Goal: Complete application form: Complete application form

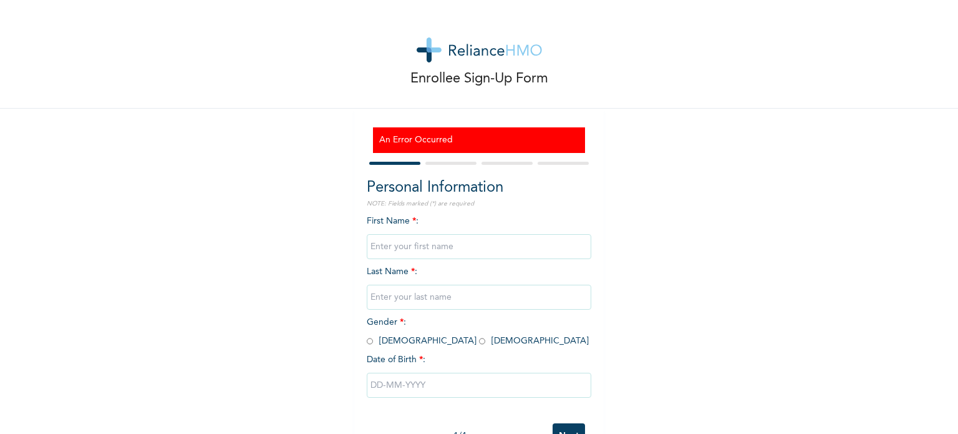
click at [512, 241] on input "text" at bounding box center [479, 246] width 225 height 25
type input "Eboseremen"
type input "Ailenotor"
type input "Eboseremen"
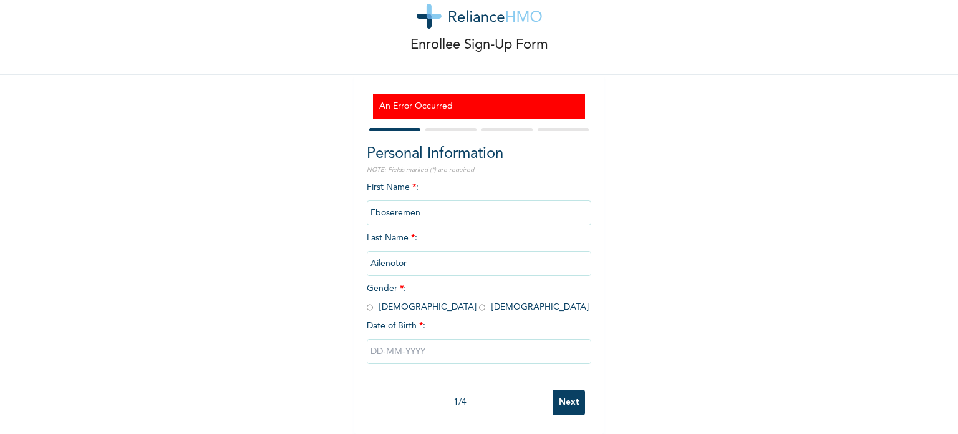
click at [415, 349] on input "text" at bounding box center [479, 351] width 225 height 25
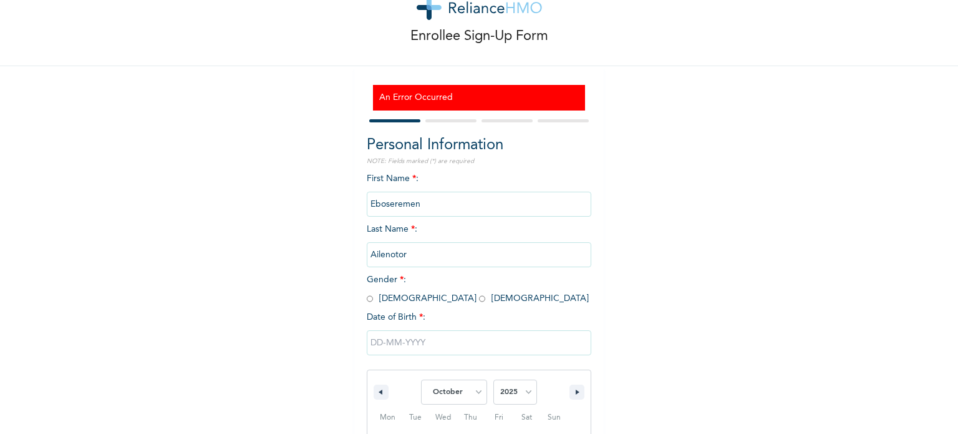
scroll to position [171, 0]
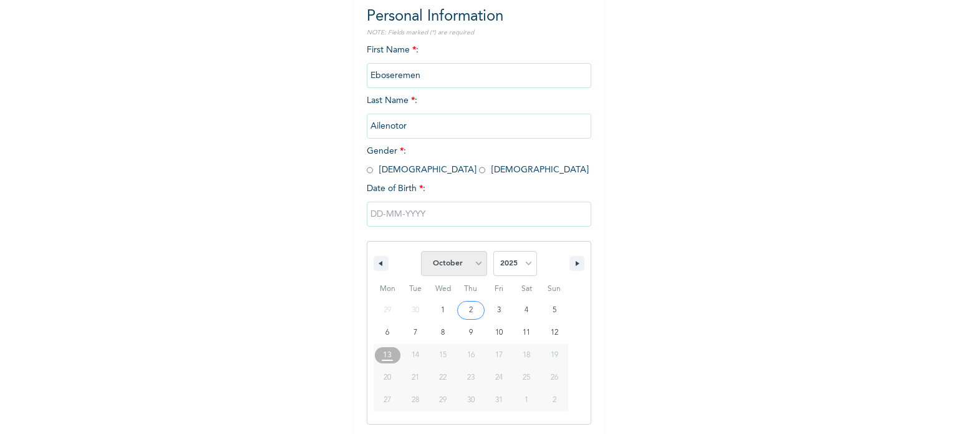
click at [460, 270] on select "January February March April May June July August September October November De…" at bounding box center [454, 263] width 66 height 25
select select "2"
click at [421, 251] on select "January February March April May June July August September October November De…" at bounding box center [454, 263] width 66 height 25
click at [507, 266] on select "2025 2024 2023 2022 2021 2020 2019 2018 2017 2016 2015 2014 2013 2012 2011 2010…" at bounding box center [516, 263] width 44 height 25
select select "1998"
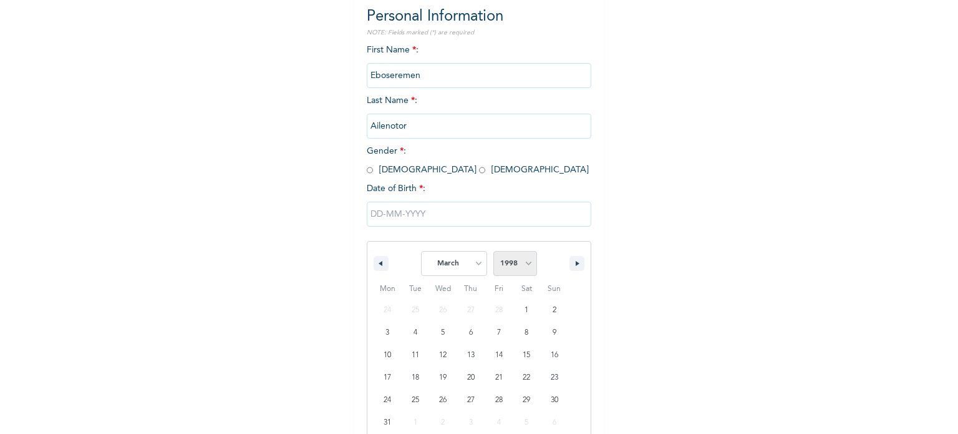
click at [494, 251] on select "2025 2024 2023 2022 2021 2020 2019 2018 2017 2016 2015 2014 2013 2012 2011 2010…" at bounding box center [516, 263] width 44 height 25
type input "03/22/1998"
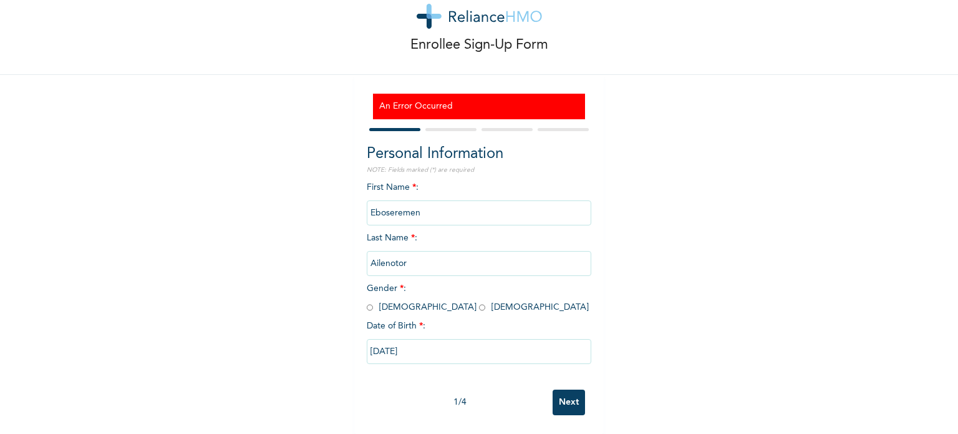
scroll to position [42, 0]
click at [479, 301] on input "radio" at bounding box center [482, 307] width 6 height 12
radio input "true"
click at [557, 396] on input "Next" at bounding box center [569, 402] width 32 height 26
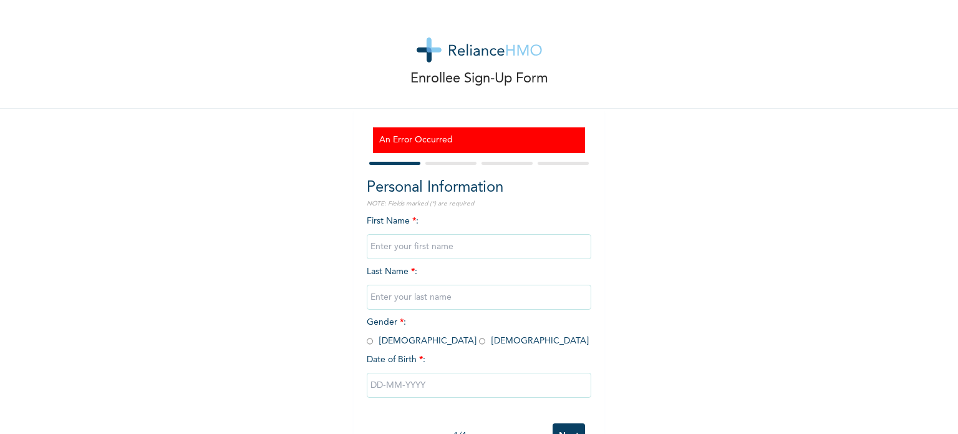
click at [479, 254] on input "text" at bounding box center [479, 246] width 225 height 25
type input "Eboseremen"
type input "Ailenotor"
click at [404, 344] on span "Gender * : Male Female" at bounding box center [478, 331] width 222 height 27
click at [479, 343] on input "radio" at bounding box center [482, 341] width 6 height 12
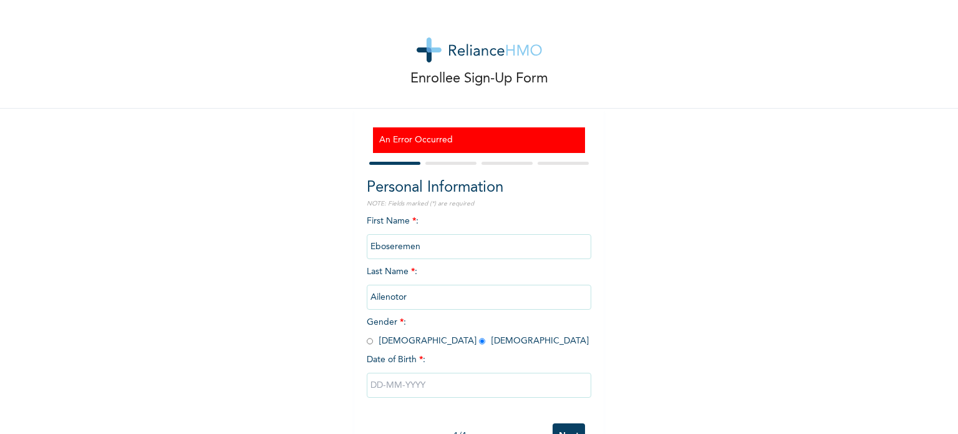
radio input "true"
click at [419, 366] on div at bounding box center [479, 384] width 225 height 37
click at [432, 379] on input "text" at bounding box center [479, 385] width 225 height 25
select select "9"
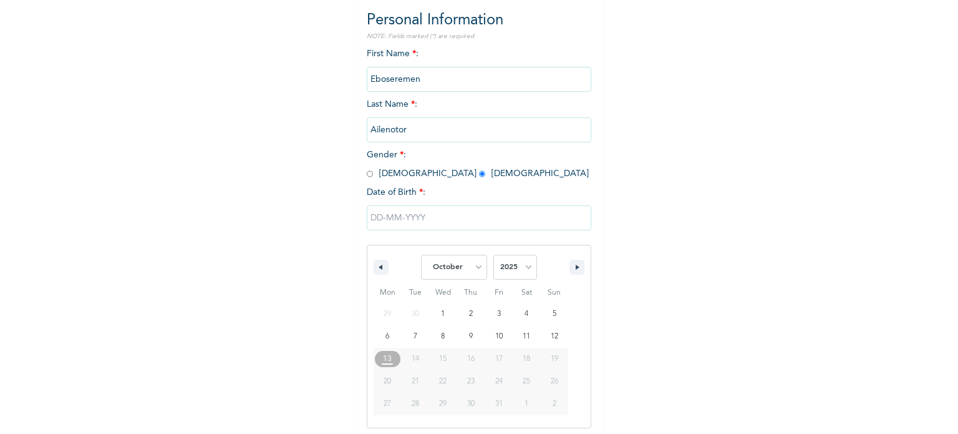
scroll to position [171, 0]
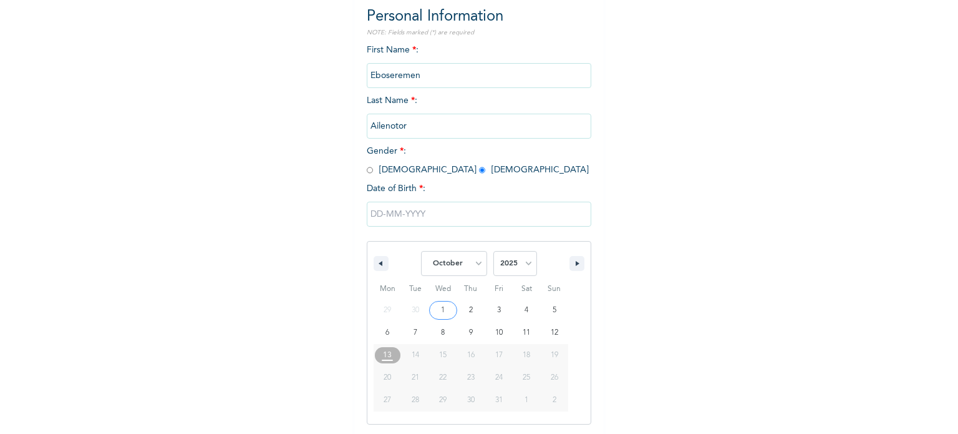
click at [386, 217] on input "text" at bounding box center [479, 214] width 225 height 25
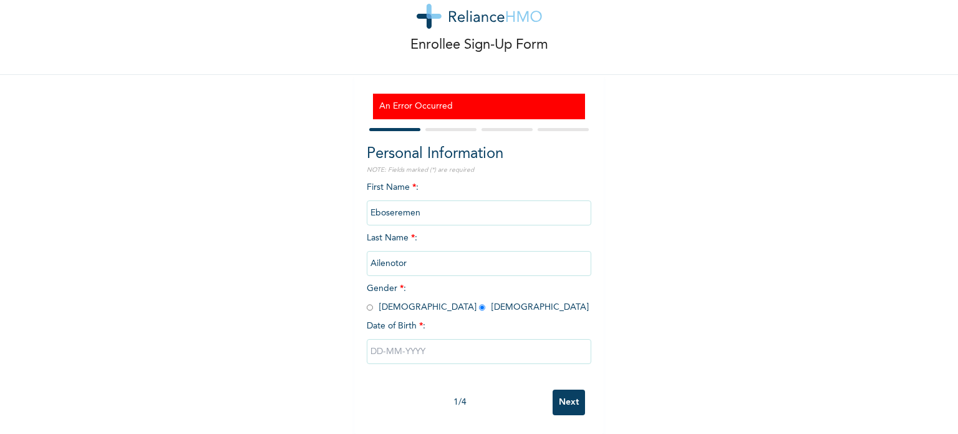
scroll to position [42, 0]
click at [422, 339] on input "text" at bounding box center [479, 351] width 225 height 25
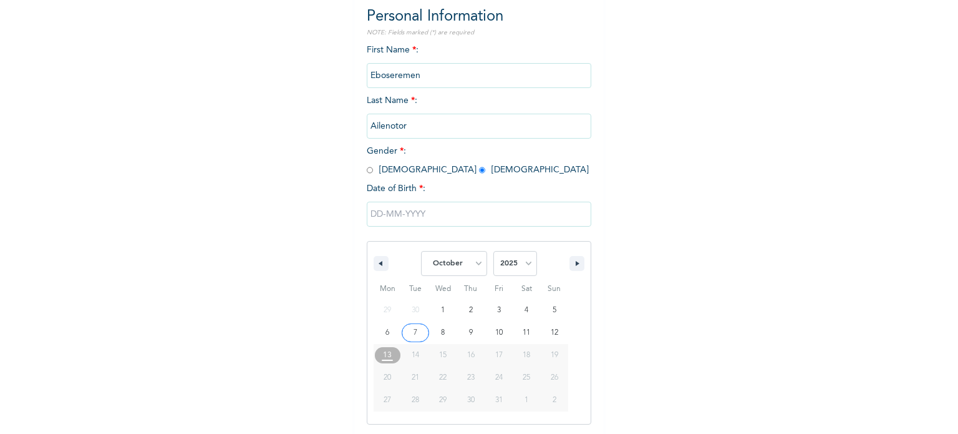
scroll to position [235, 0]
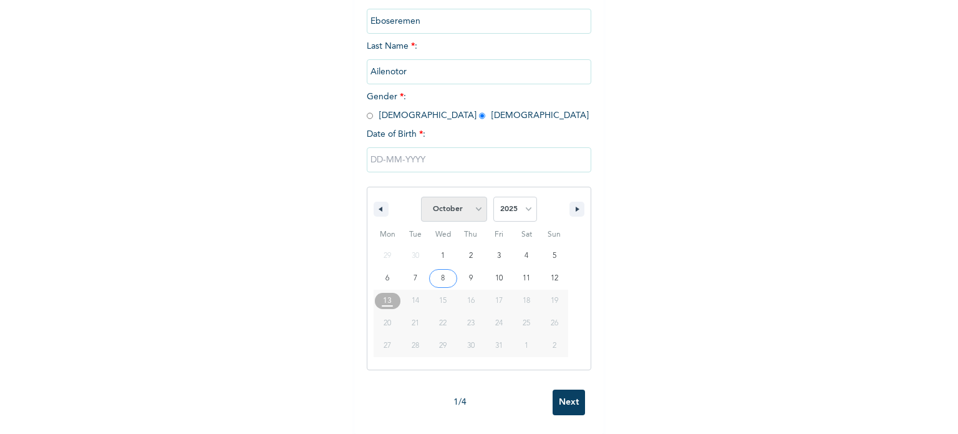
click at [437, 204] on select "January February March April May June July August September October November De…" at bounding box center [454, 209] width 66 height 25
select select "2"
click at [421, 197] on select "January February March April May June July August September October November De…" at bounding box center [454, 209] width 66 height 25
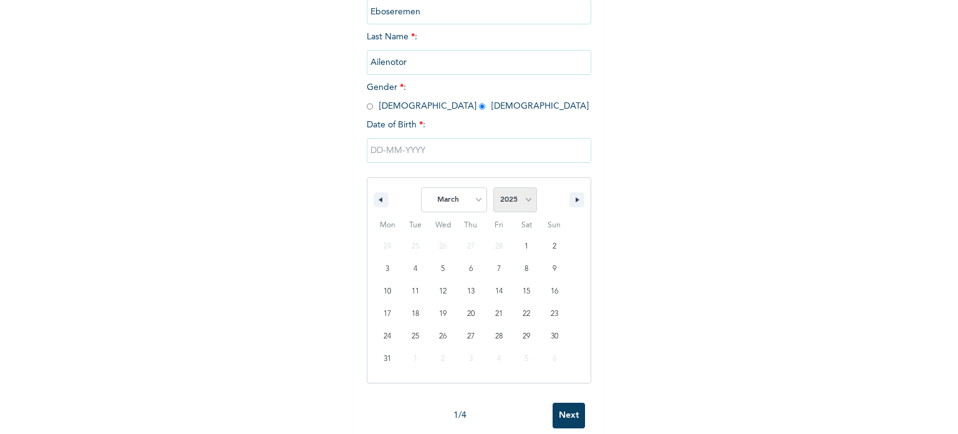
click at [514, 190] on select "2025 2024 2023 2022 2021 2020 2019 2018 2017 2016 2015 2014 2013 2012 2011 2010…" at bounding box center [516, 199] width 44 height 25
select select "1998"
click at [494, 187] on select "2025 2024 2023 2022 2021 2020 2019 2018 2017 2016 2015 2014 2013 2012 2011 2010…" at bounding box center [516, 199] width 44 height 25
type input "03/22/1998"
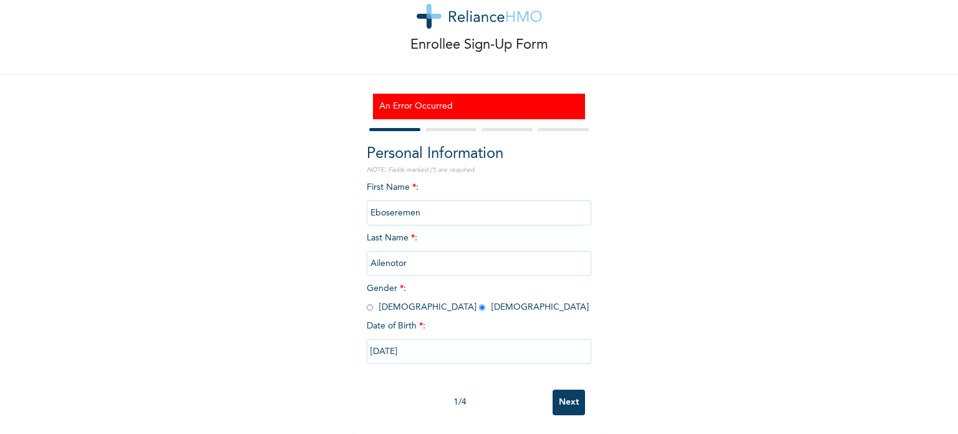
scroll to position [42, 0]
click at [567, 399] on input "Next" at bounding box center [569, 402] width 32 height 26
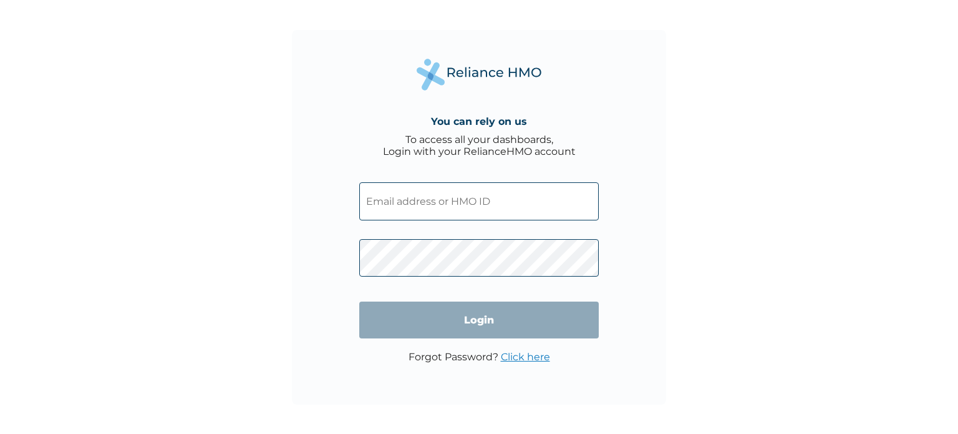
click at [499, 199] on input "text" at bounding box center [479, 201] width 240 height 38
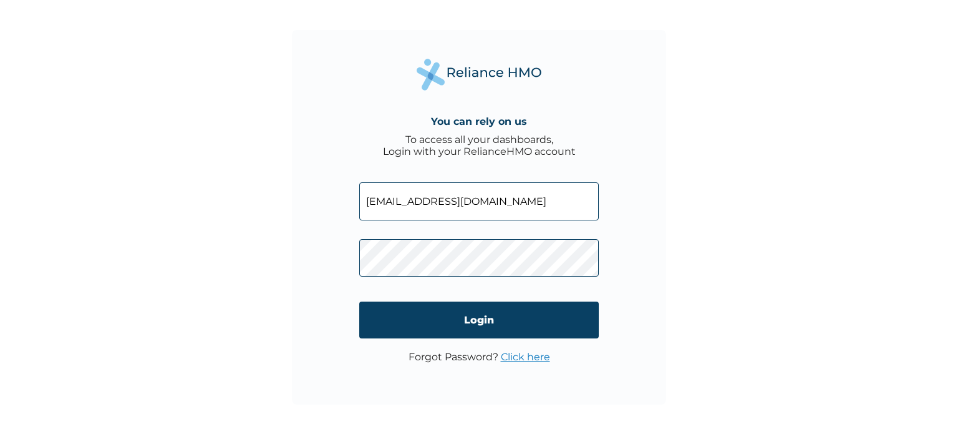
type input "ebosea@desaluparkinsonsfoundation.org"
click at [519, 358] on link "Click here" at bounding box center [525, 357] width 49 height 12
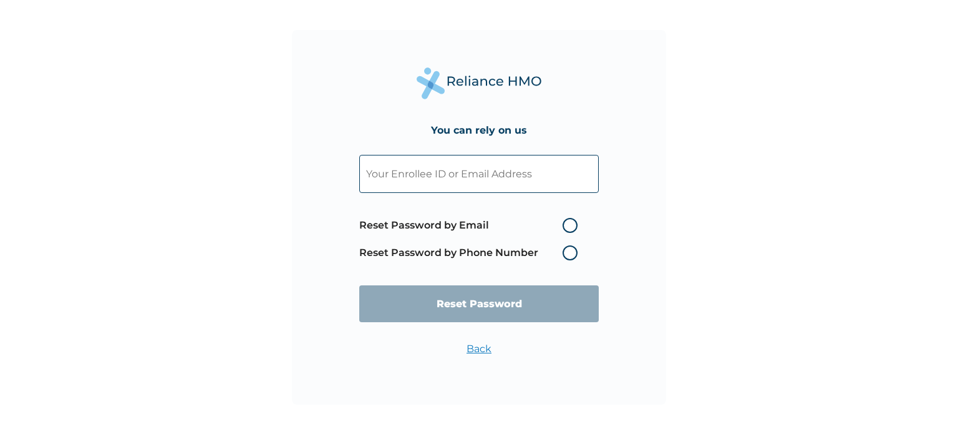
click at [499, 241] on span "Reset Password by Email Reset Password by Phone Number" at bounding box center [471, 239] width 225 height 55
click at [467, 222] on label "Reset Password by Email" at bounding box center [471, 225] width 225 height 15
click at [545, 222] on input "Reset Password by Email" at bounding box center [555, 225] width 20 height 20
radio input "true"
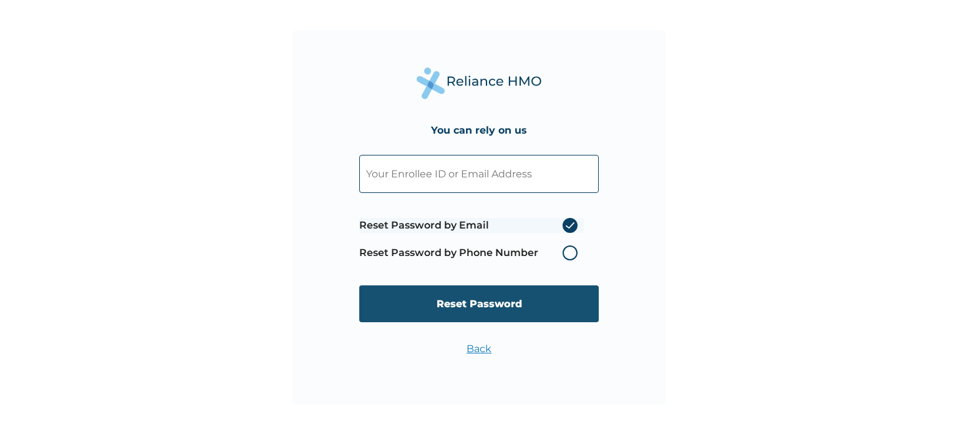
click at [485, 299] on input "Reset Password" at bounding box center [479, 303] width 240 height 37
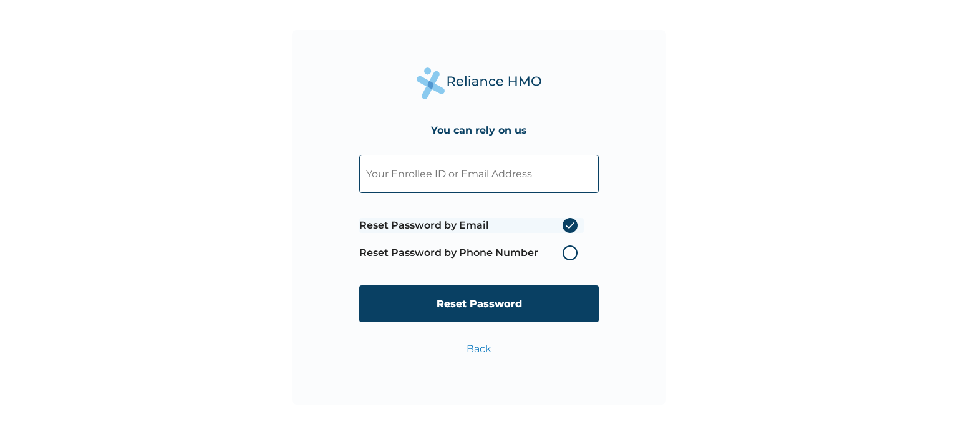
click at [493, 167] on input "text" at bounding box center [479, 174] width 240 height 38
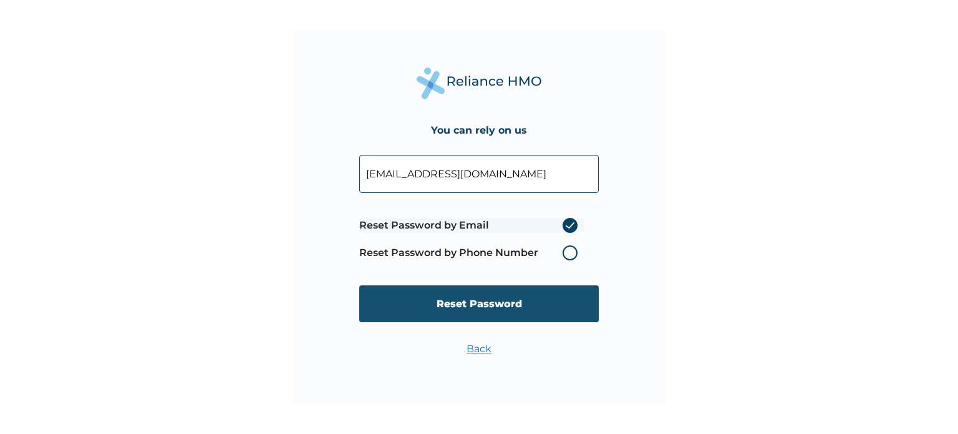
type input "ebosea@desaluparkinsonsfoundation.org"
click at [519, 291] on input "Reset Password" at bounding box center [479, 303] width 240 height 37
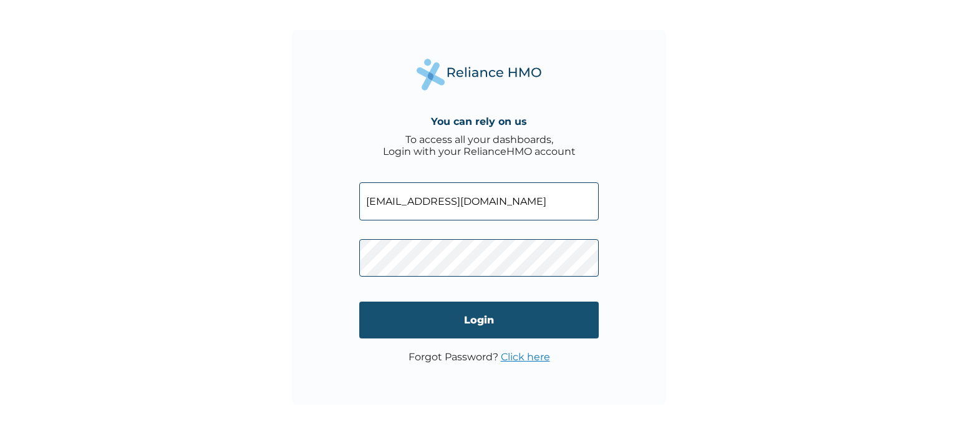
click at [489, 332] on input "Login" at bounding box center [479, 319] width 240 height 37
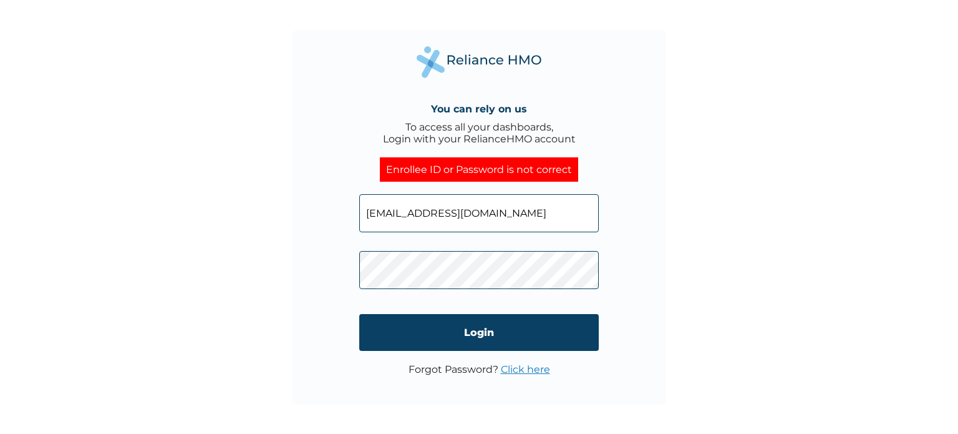
click at [574, 219] on input "ebosea@desaluparkinsonsfoundation.org" at bounding box center [479, 213] width 240 height 38
type input "ebosea@desaluparkinsonsfoundation.org"
click input "Login" at bounding box center [479, 332] width 240 height 37
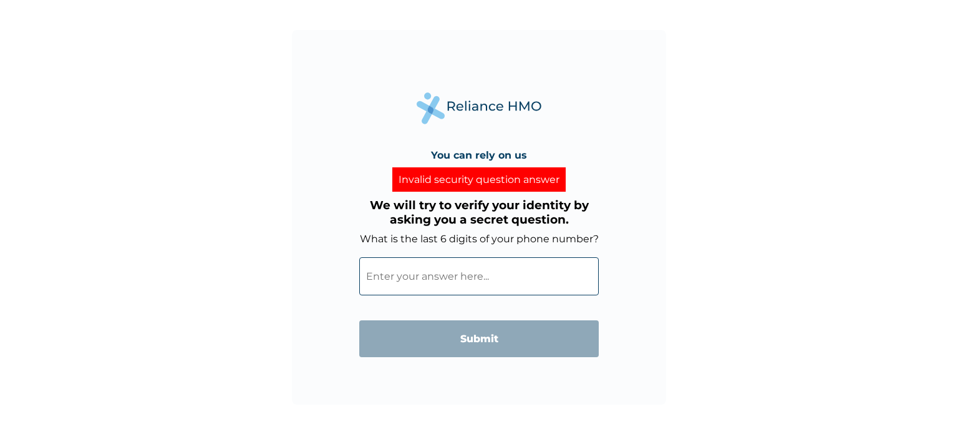
drag, startPoint x: 0, startPoint y: 0, endPoint x: 492, endPoint y: 276, distance: 564.3
click at [492, 276] on input "What is the last 6 digits of your phone number?" at bounding box center [479, 276] width 240 height 38
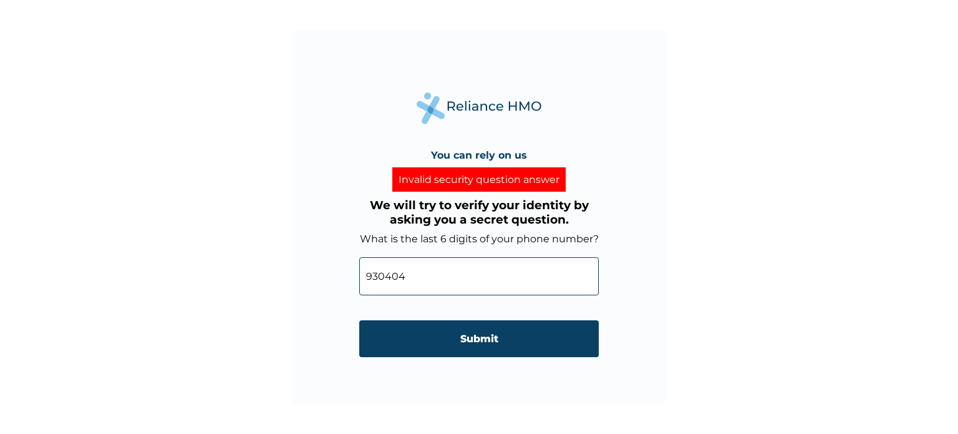
click at [361, 276] on input "930404" at bounding box center [479, 276] width 240 height 38
type input "9930404"
type input "09039930404"
click input "Submit" at bounding box center [479, 338] width 240 height 37
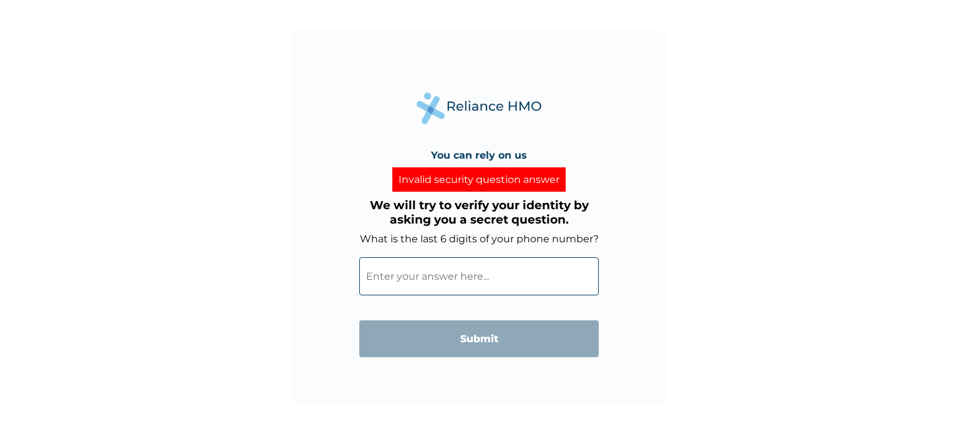
click at [482, 286] on input "What is the last 6 digits of your phone number?" at bounding box center [479, 276] width 240 height 38
paste input "28 1677"
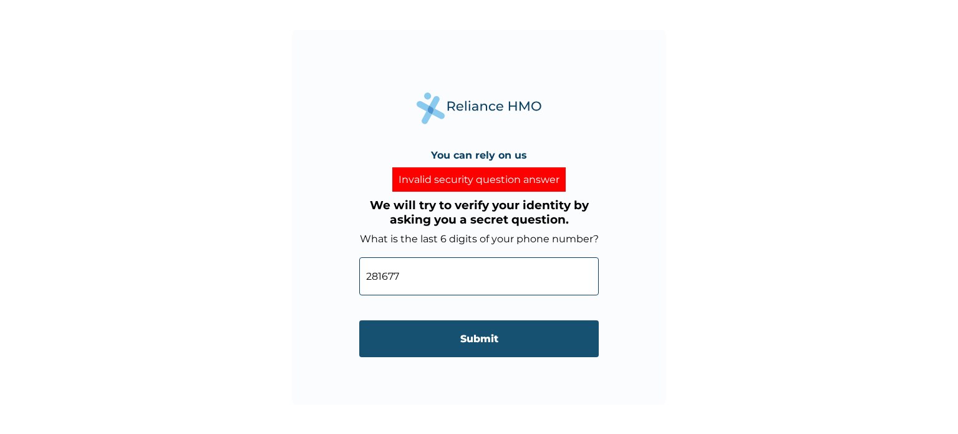
type input "281677"
click at [450, 324] on input "Submit" at bounding box center [479, 338] width 240 height 37
